Goal: Task Accomplishment & Management: Use online tool/utility

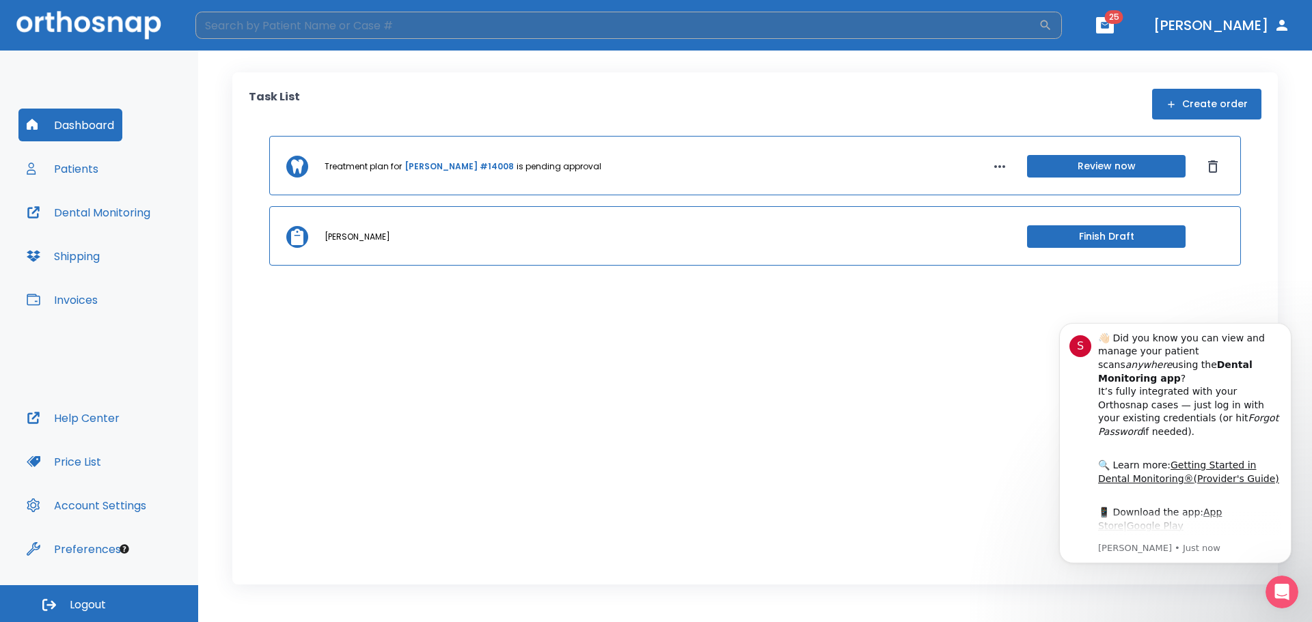
click at [322, 29] on input "search" at bounding box center [616, 25] width 843 height 27
type input "islas"
click at [1052, 27] on icon "button" at bounding box center [1045, 25] width 14 height 14
click at [827, 501] on div "Treatment plan for [PERSON_NAME] #14008 is pending approval Review now [PERSON_…" at bounding box center [755, 339] width 1013 height 406
click at [294, 20] on input "search" at bounding box center [616, 25] width 843 height 27
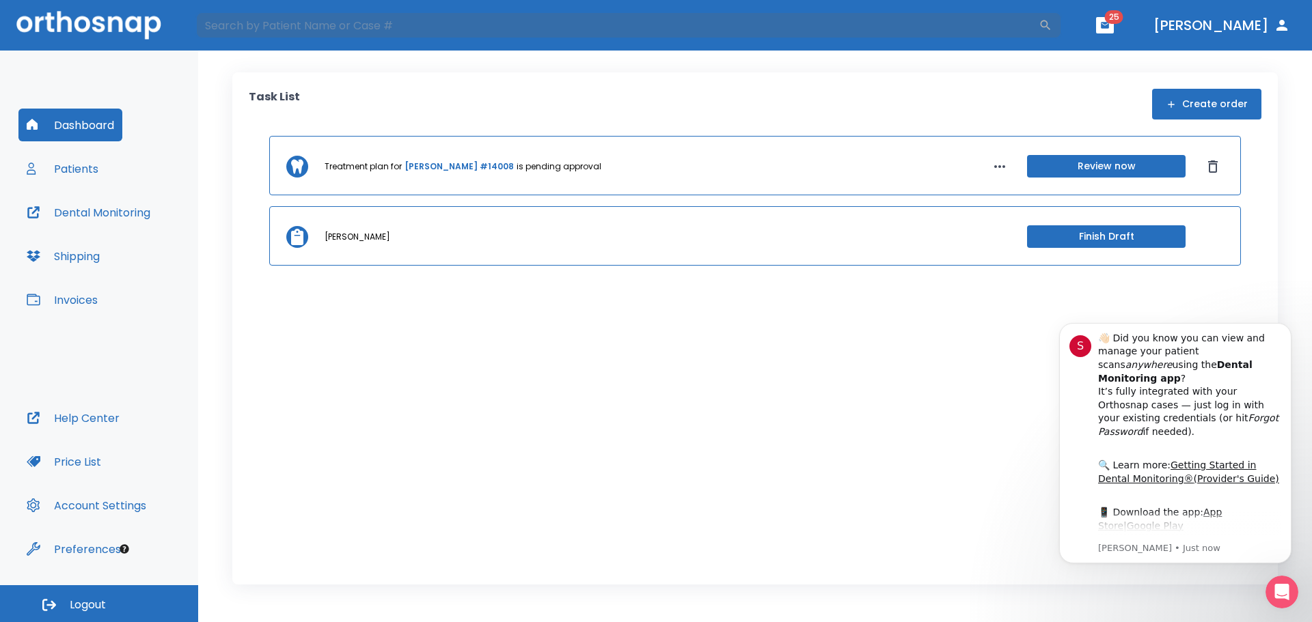
click at [73, 169] on button "Patients" at bounding box center [62, 168] width 88 height 33
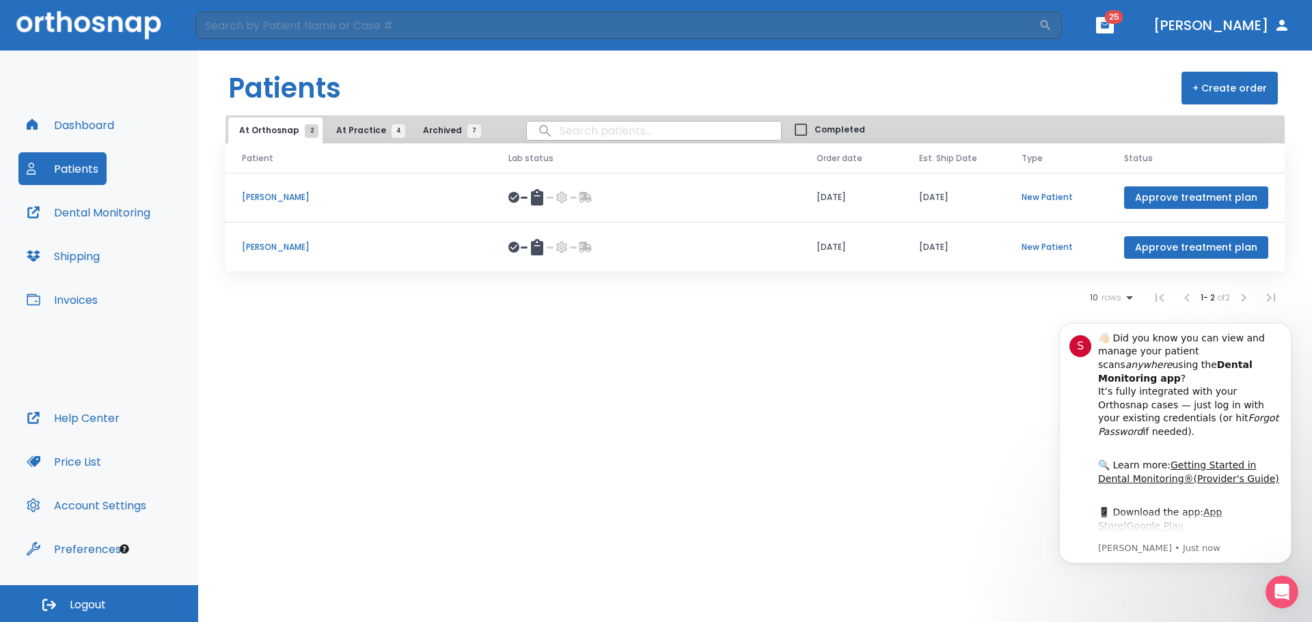
click at [351, 116] on div "At Orthosnap 2 At Practice 4 Archived 7 Completed" at bounding box center [754, 129] width 1059 height 28
click at [355, 125] on span "At Practice 4" at bounding box center [367, 130] width 62 height 12
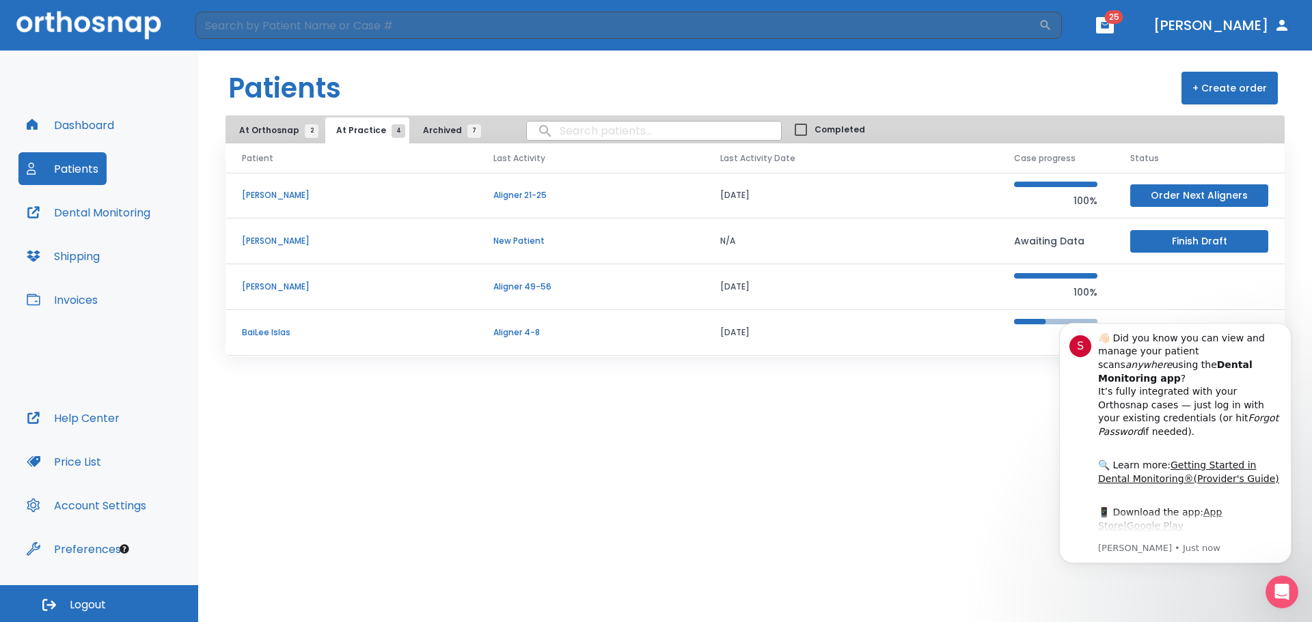
click at [272, 328] on p "BaiLee Islas" at bounding box center [351, 333] width 219 height 12
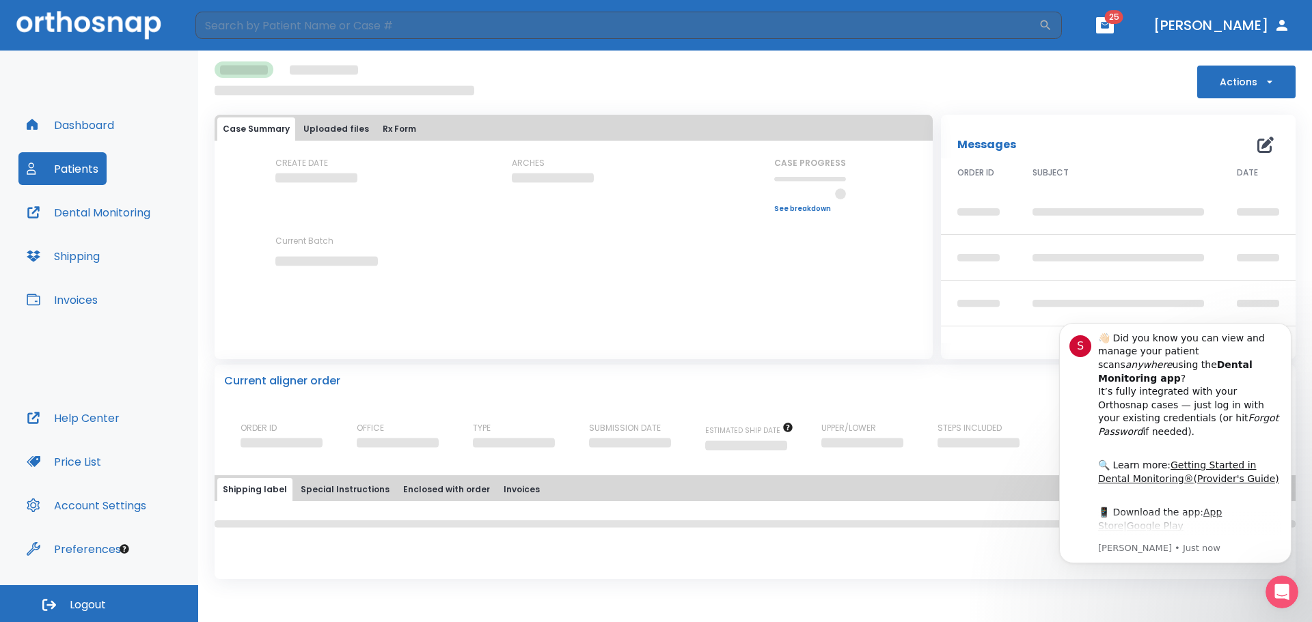
click at [673, 72] on div "Actions" at bounding box center [755, 79] width 1081 height 37
click at [1152, 549] on p "[PERSON_NAME] • Just now" at bounding box center [1189, 548] width 183 height 12
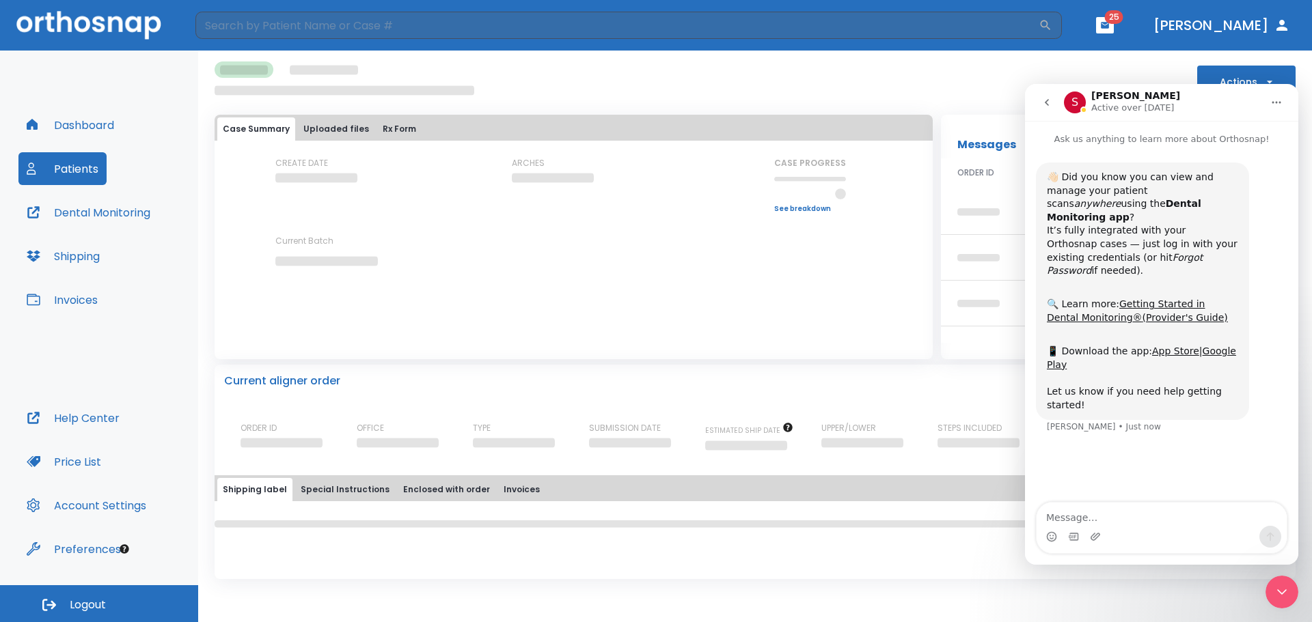
click at [1049, 101] on icon "go back" at bounding box center [1046, 102] width 11 height 11
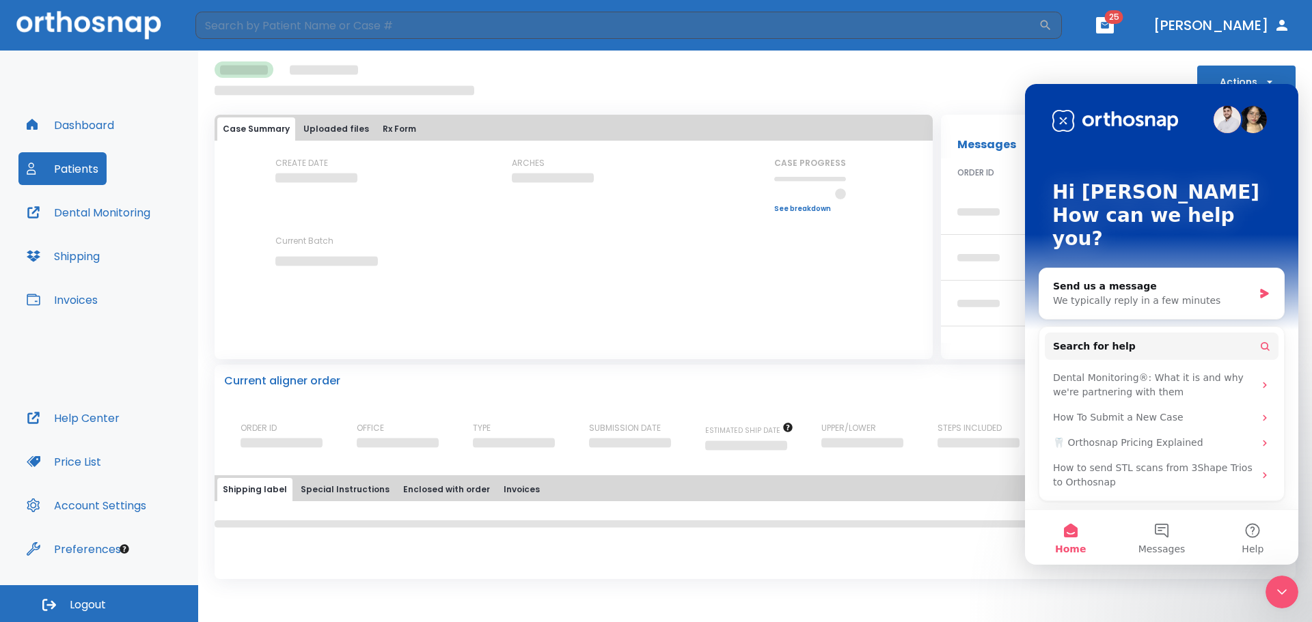
click at [1292, 590] on div "Close Intercom Messenger" at bounding box center [1281, 592] width 33 height 33
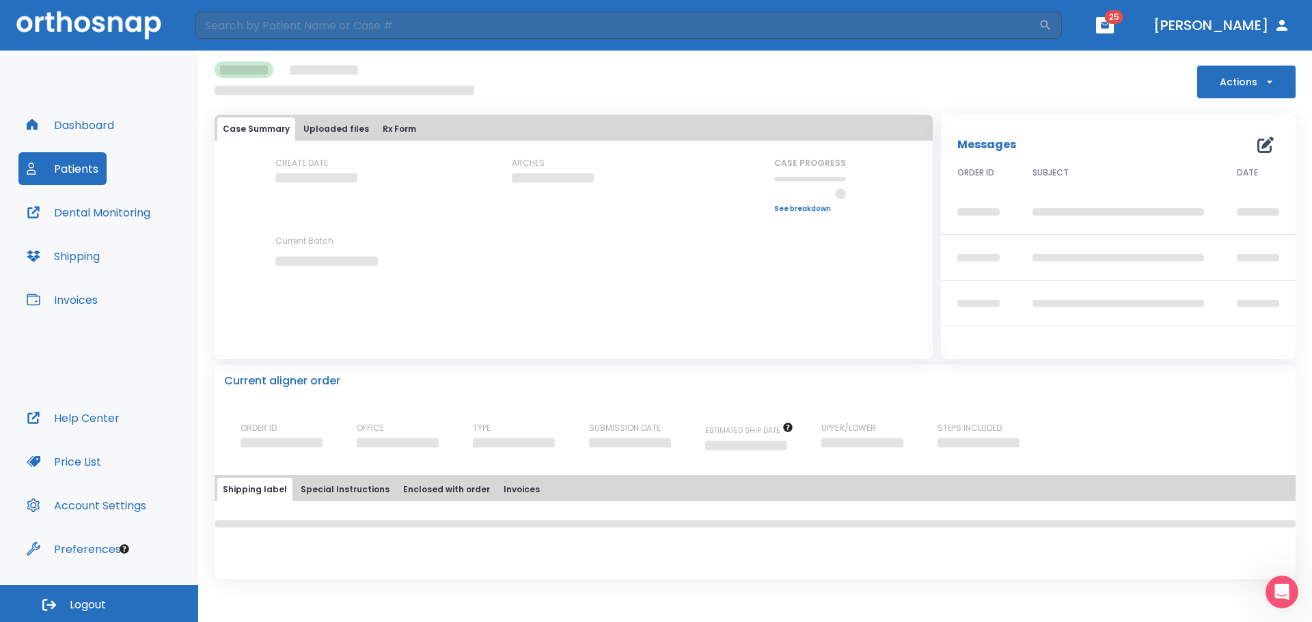
click at [510, 82] on div "Actions" at bounding box center [755, 79] width 1081 height 37
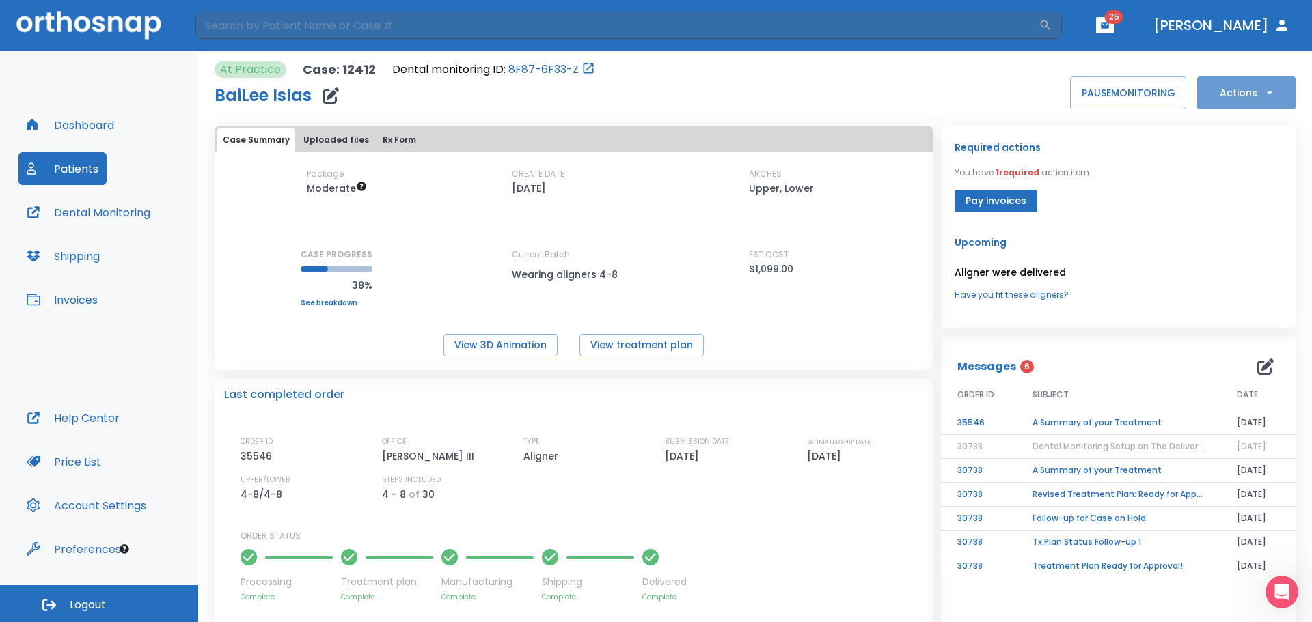
click at [1248, 89] on button "Actions" at bounding box center [1246, 93] width 98 height 33
click at [1247, 208] on li "Order Next Aligners" at bounding box center [1237, 200] width 99 height 34
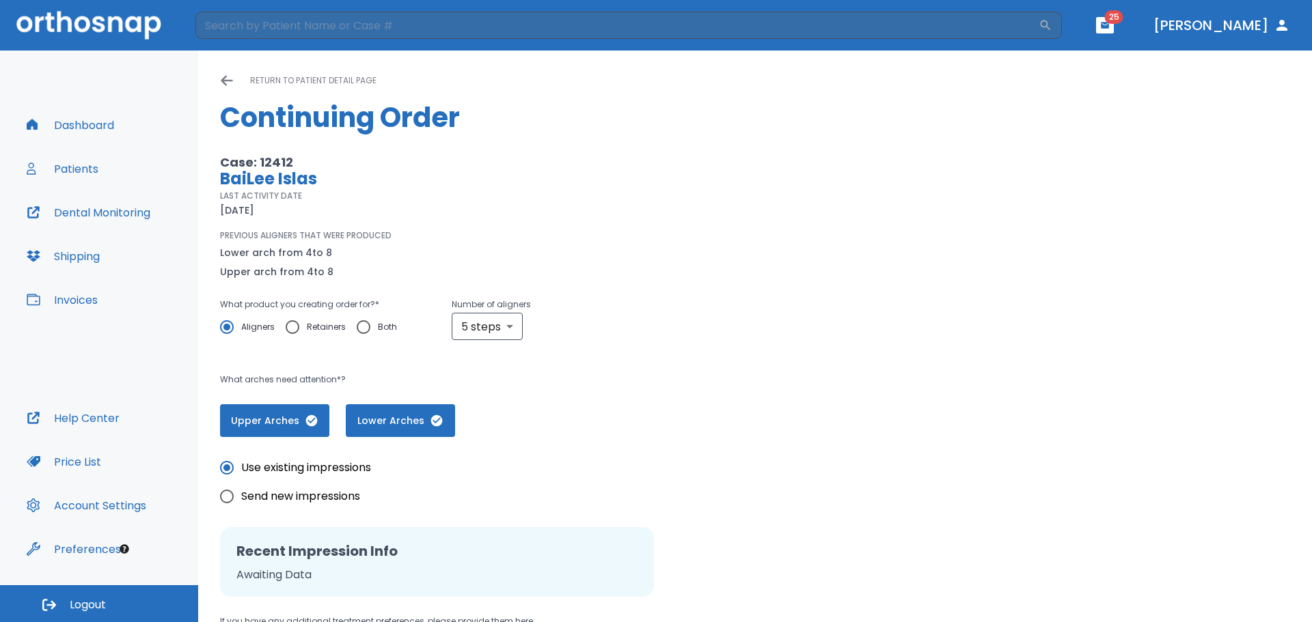
scroll to position [176, 0]
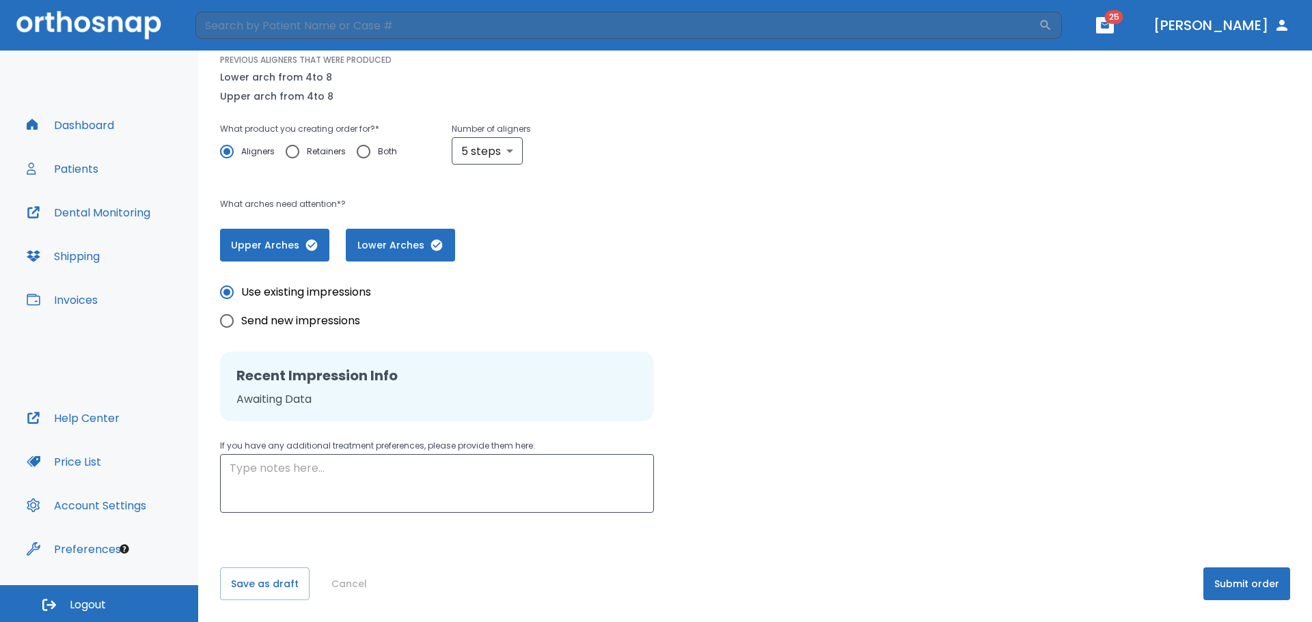
click at [1256, 581] on button "Submit order" at bounding box center [1246, 584] width 87 height 33
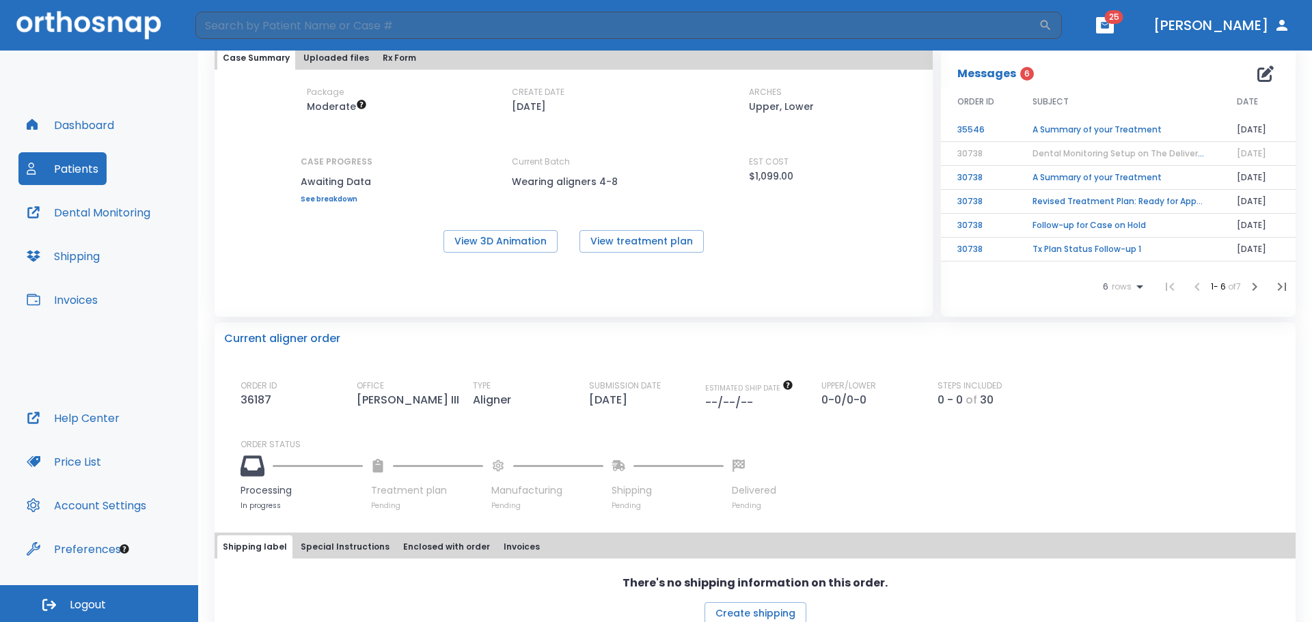
scroll to position [114, 0]
